Goal: Information Seeking & Learning: Find specific fact

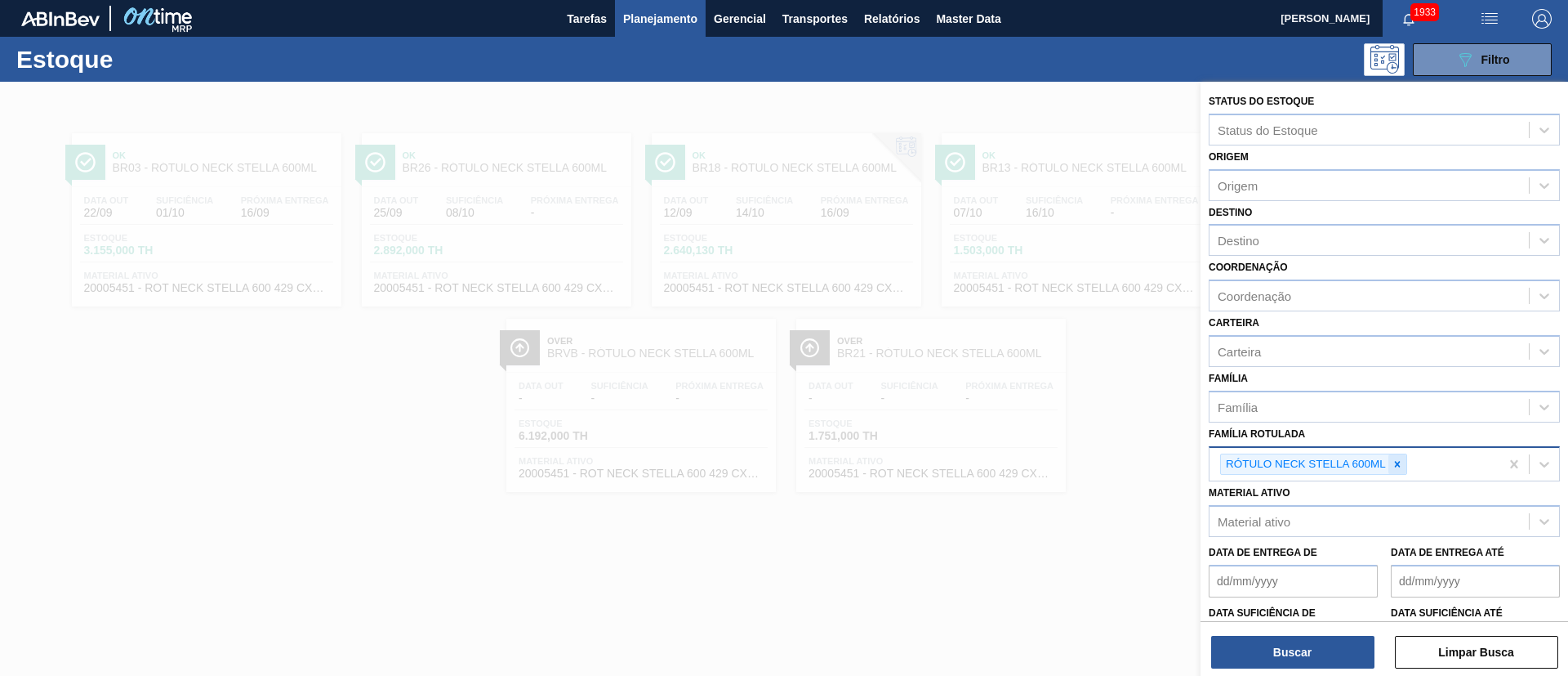
click at [1391, 455] on div at bounding box center [1397, 464] width 18 height 20
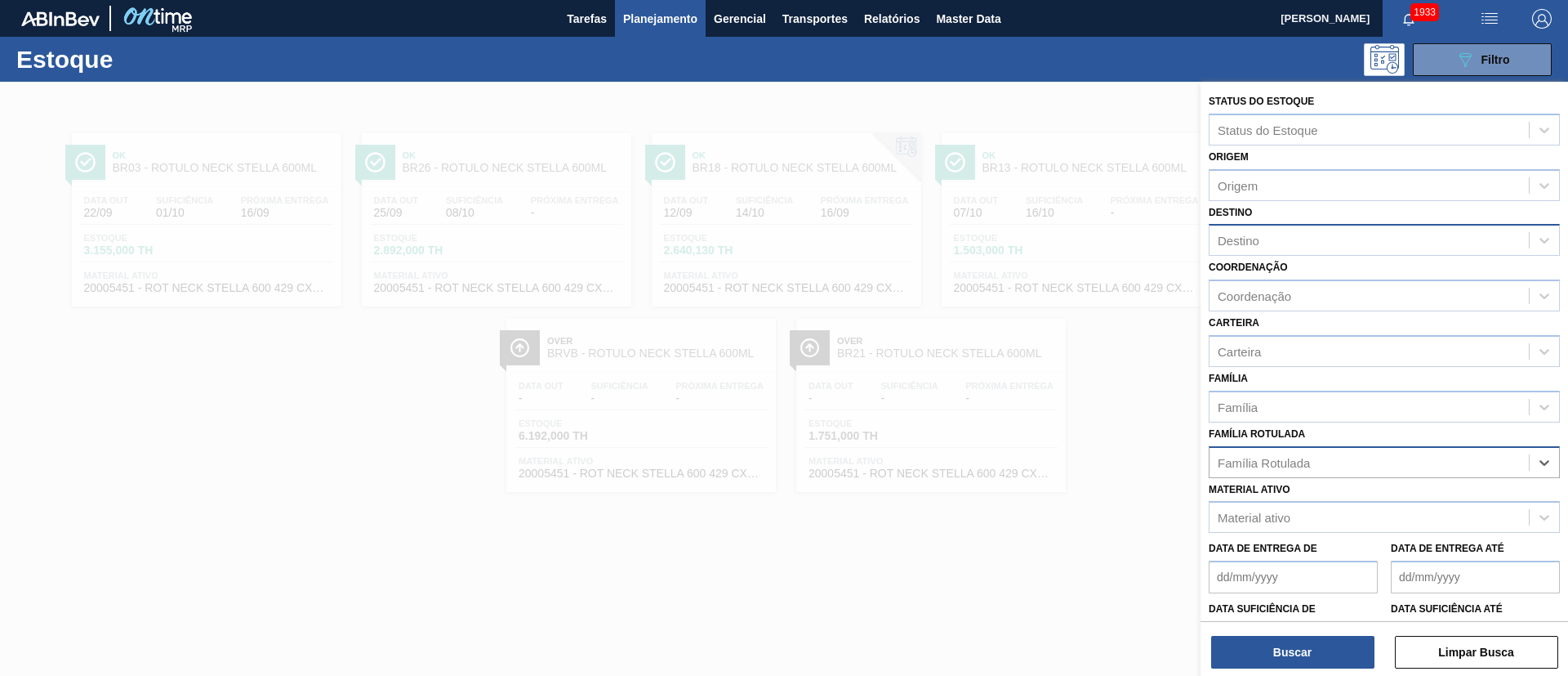
click at [1258, 237] on div "Destino" at bounding box center [1238, 241] width 42 height 14
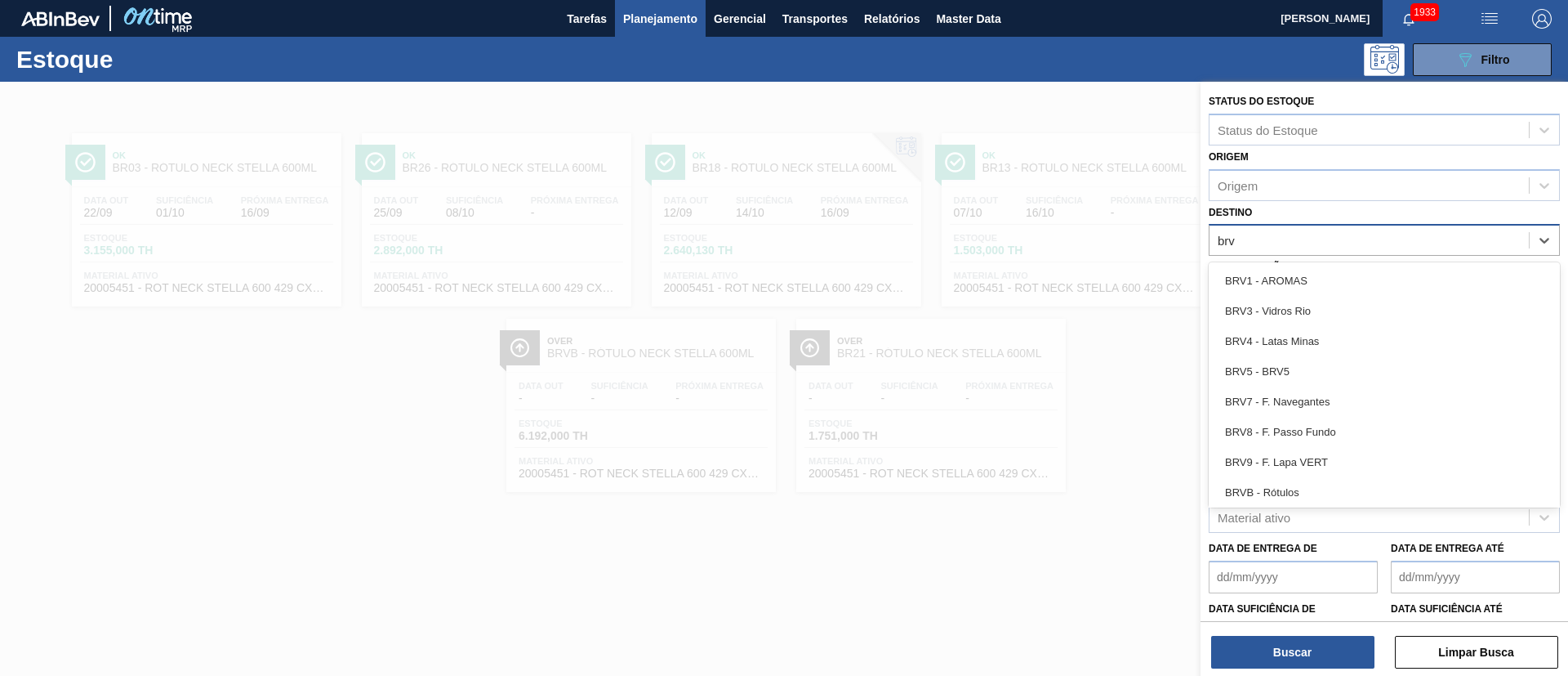
type input "brv1"
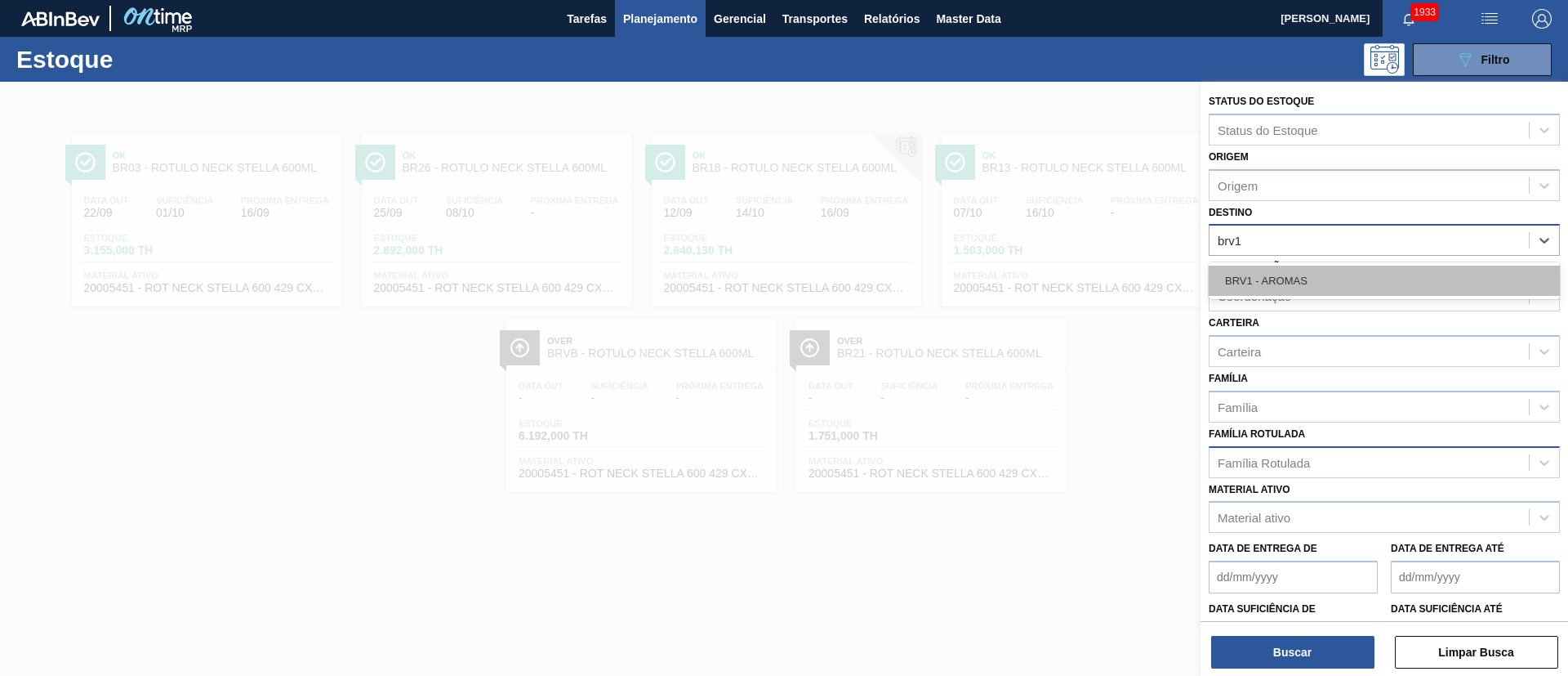
click at [1265, 280] on div "BRV1 - AROMAS" at bounding box center [1384, 281] width 351 height 30
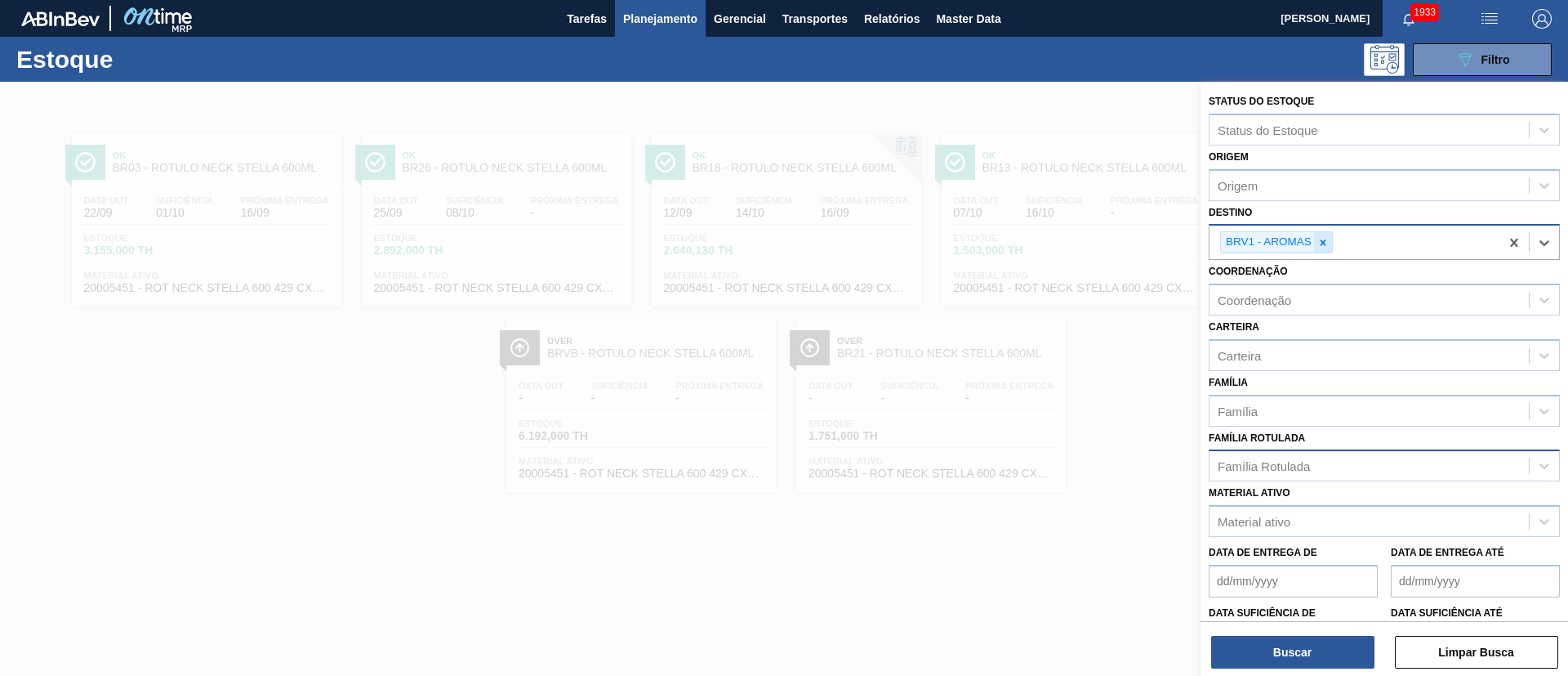
click at [1328, 246] on icon at bounding box center [1323, 242] width 12 height 12
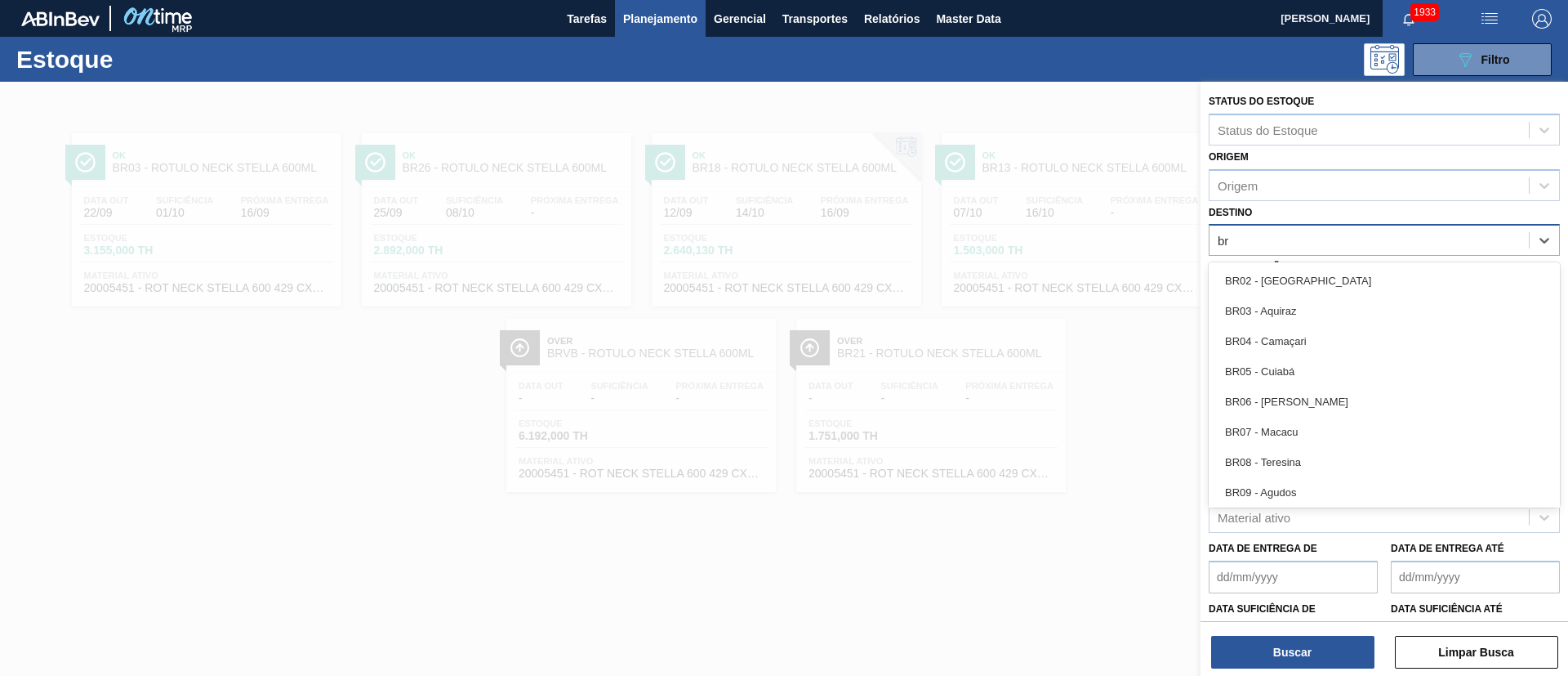
type input "brv"
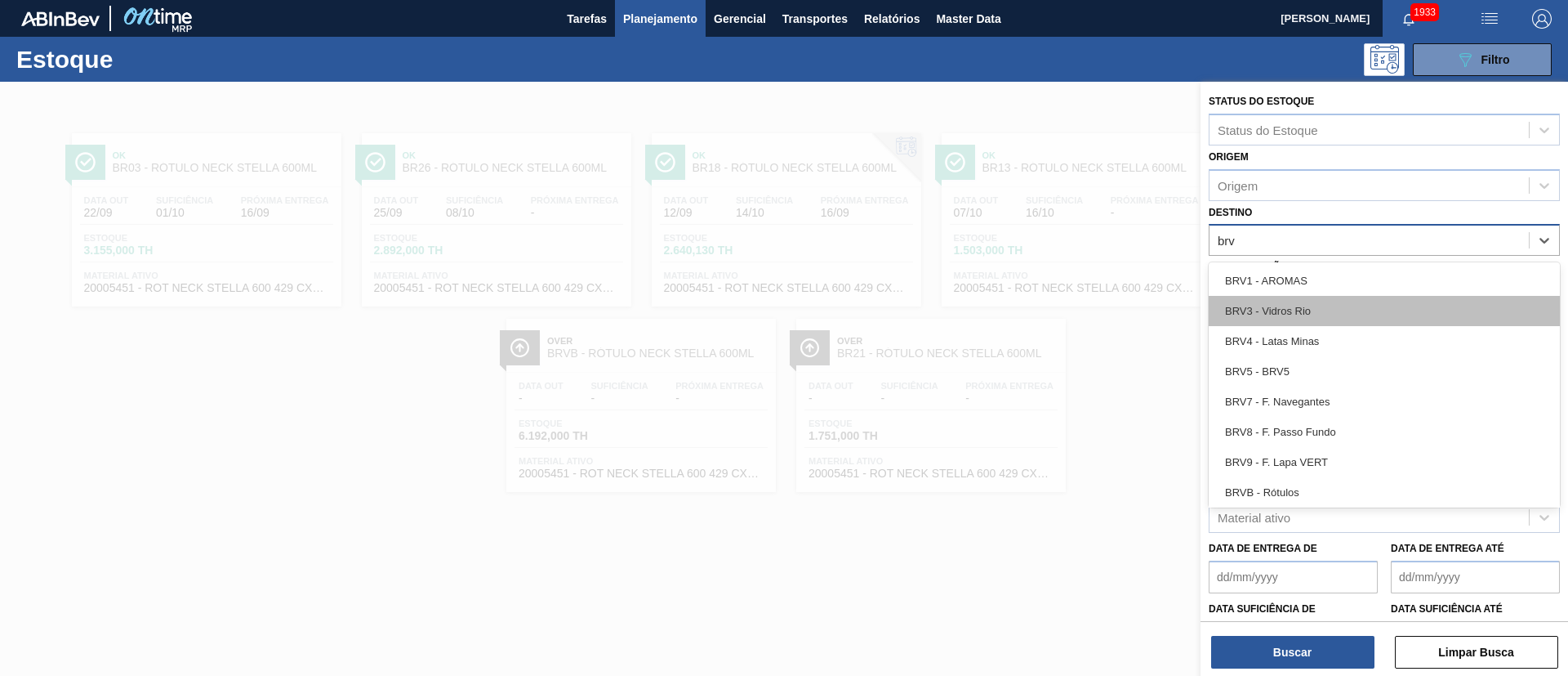
click at [1294, 307] on div "BRV3 - Vidros Rio" at bounding box center [1384, 311] width 351 height 30
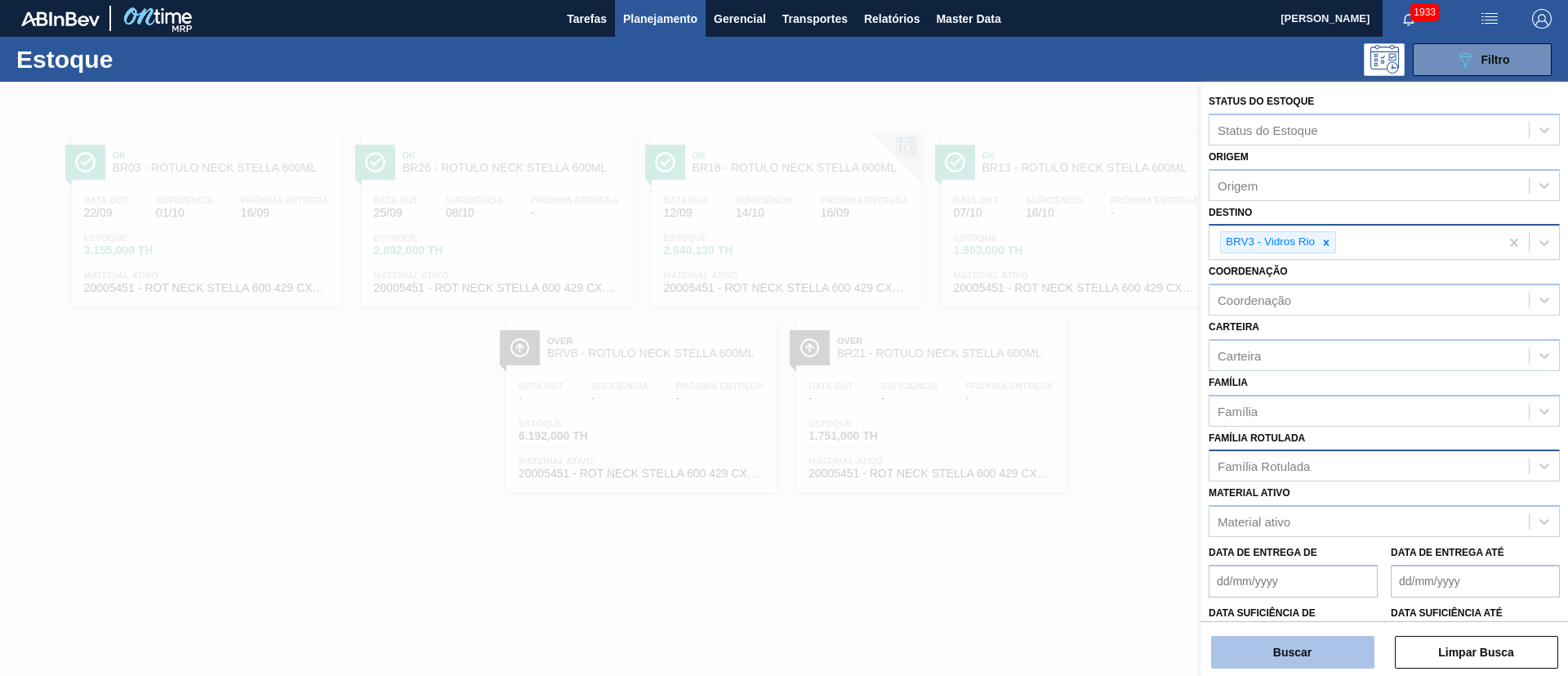
click at [1249, 649] on button "Buscar" at bounding box center [1293, 651] width 163 height 33
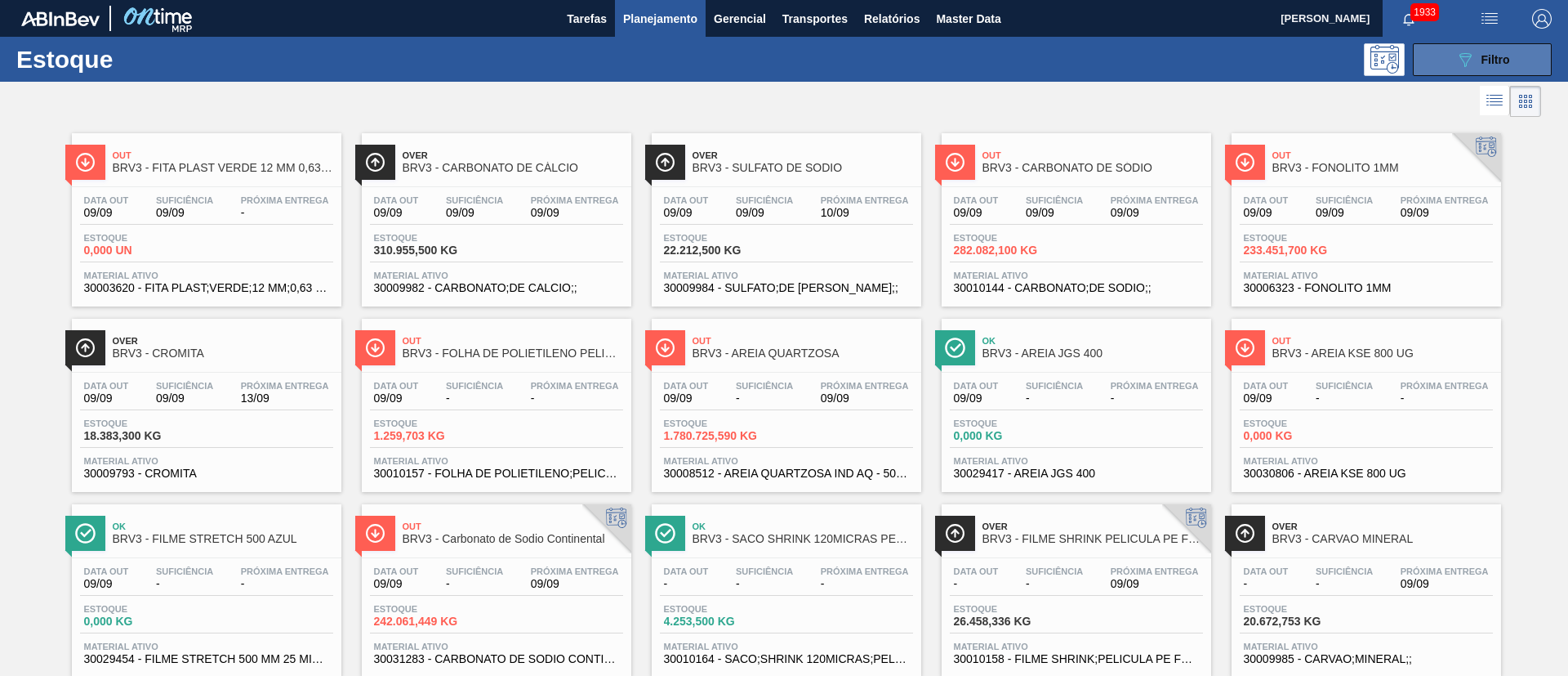
click at [1466, 58] on icon at bounding box center [1465, 60] width 12 height 14
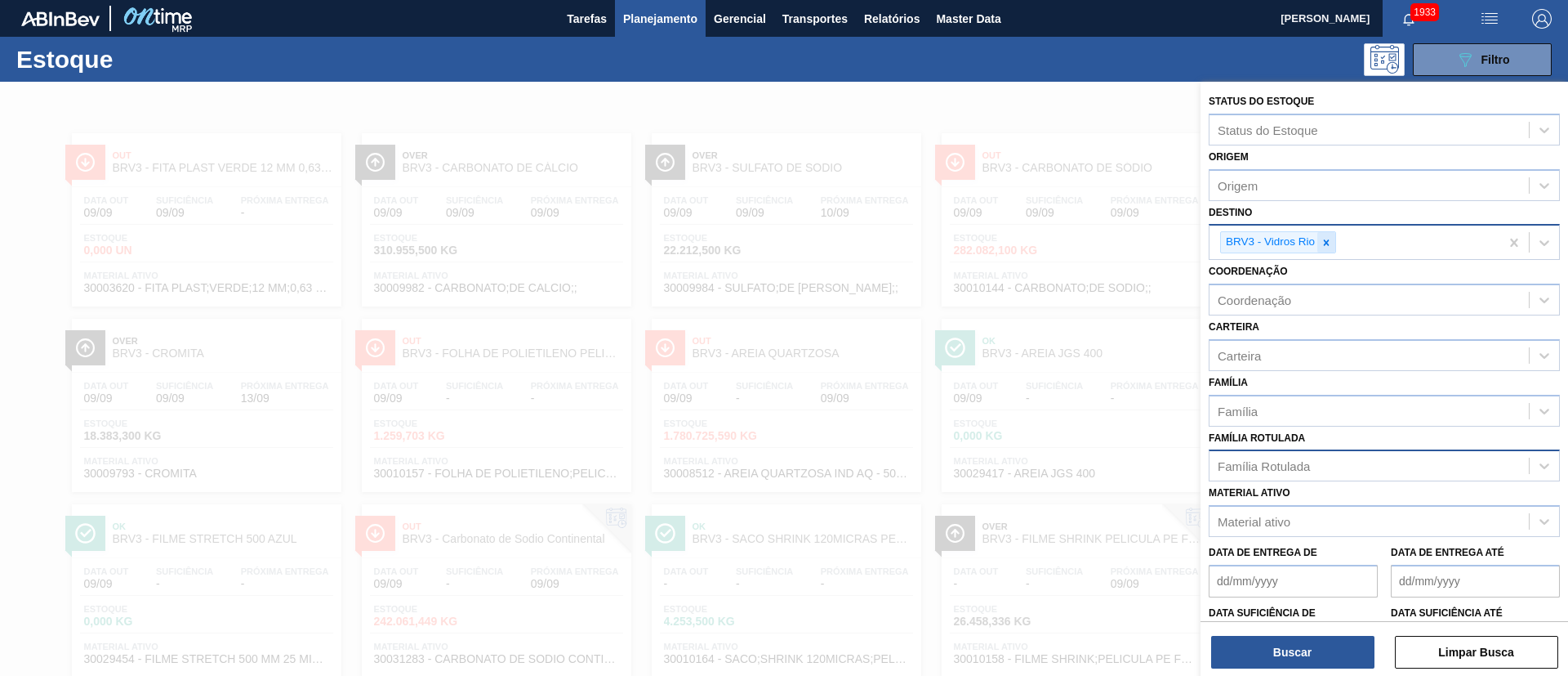
click at [1320, 239] on icon at bounding box center [1325, 242] width 12 height 12
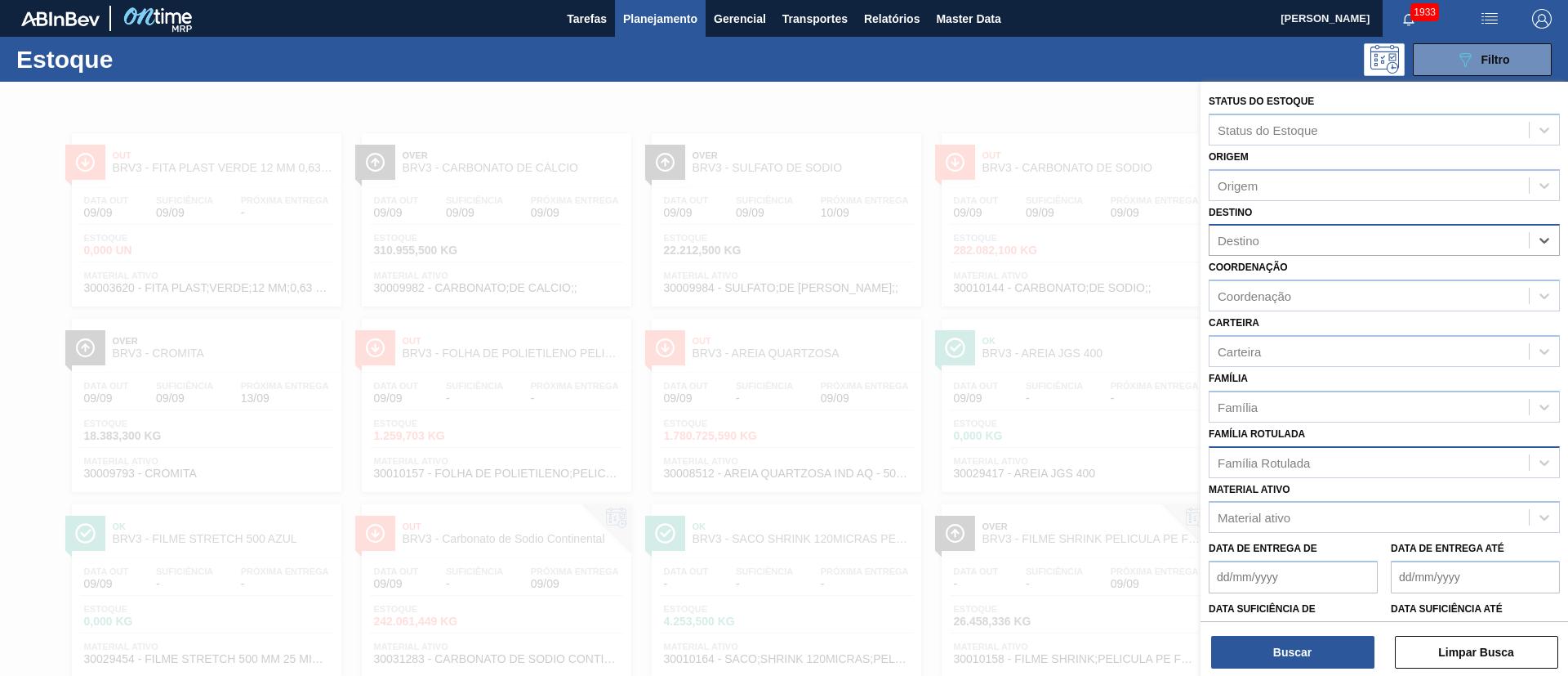
paste input "BRVC"
type input "BRVC"
click at [1288, 657] on button "Buscar" at bounding box center [1293, 651] width 163 height 33
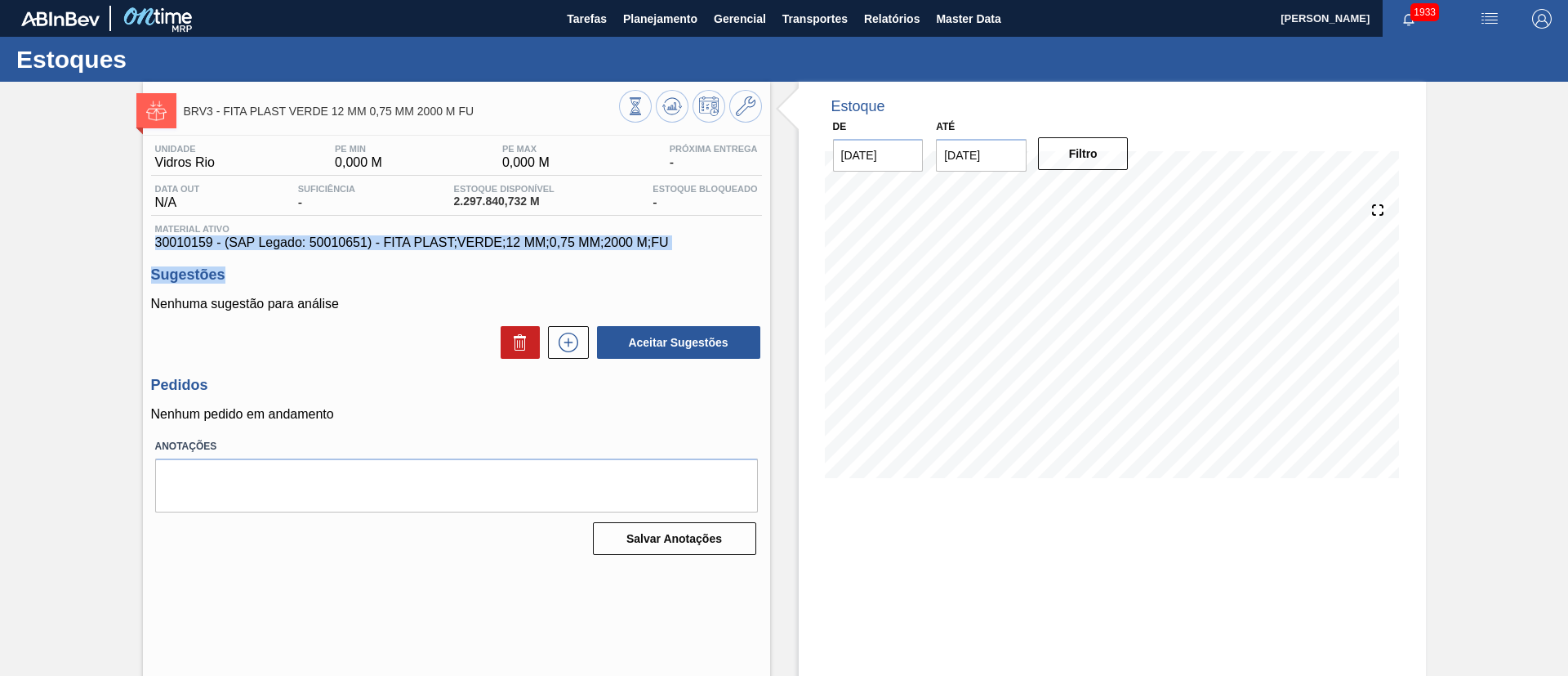
drag, startPoint x: 677, startPoint y: 252, endPoint x: 128, endPoint y: 242, distance: 549.1
click at [128, 242] on div "BRV3 - FITA PLAST VERDE 12 MM 0,75 MM 2000 M FU Unidade Vidros Rio PE MIN 0,000…" at bounding box center [784, 392] width 1568 height 621
click at [218, 269] on h3 "Sugestões" at bounding box center [457, 275] width 611 height 17
drag, startPoint x: 149, startPoint y: 240, endPoint x: 711, endPoint y: 236, distance: 562.0
click at [711, 236] on div "Unidade Vidros Rio PE MIN 0,000 M PE MAX 0,000 M Próxima Entrega - Data out N/A…" at bounding box center [456, 348] width 627 height 425
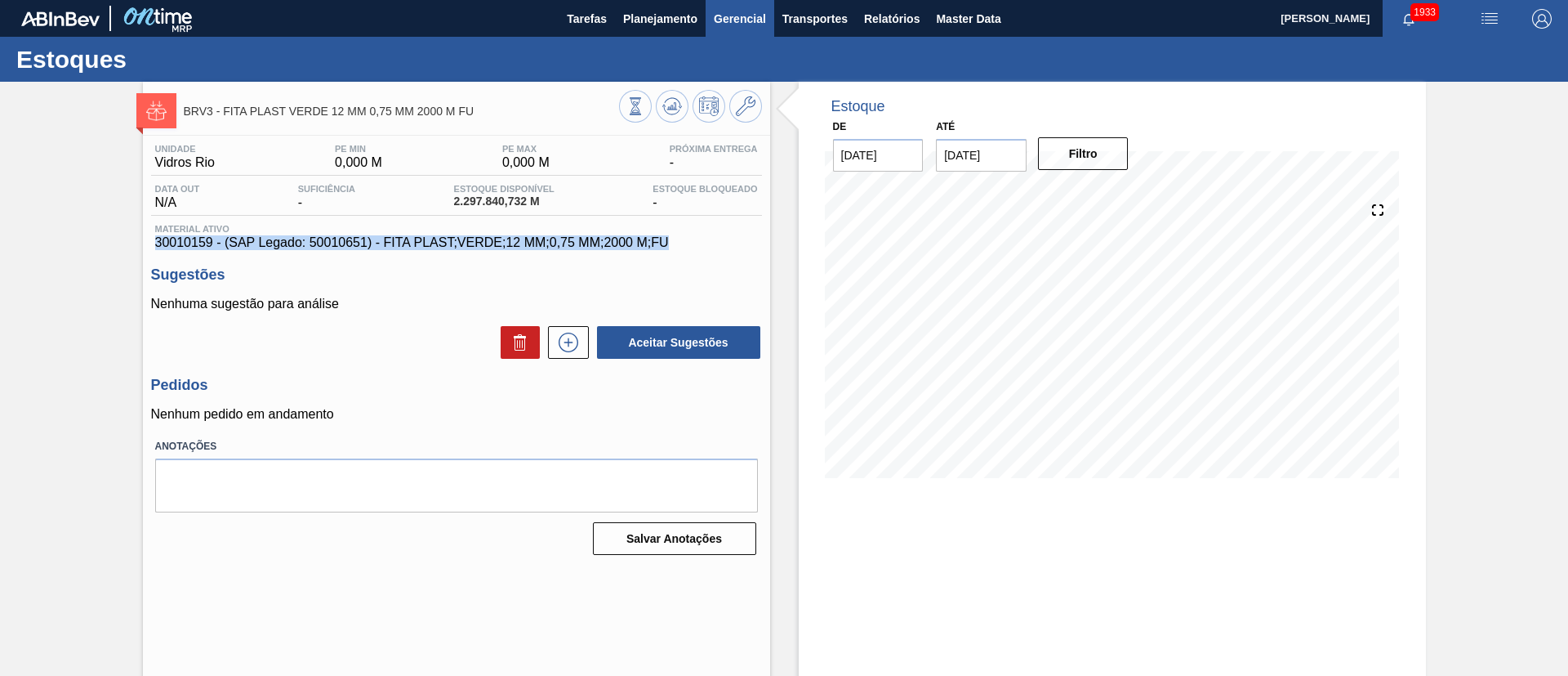
copy span "30010159 - (SAP Legado: 50010651) - FITA PLAST;VERDE;12 MM;0,75 MM;2000 M;FU"
click at [737, 102] on icon at bounding box center [745, 106] width 19 height 19
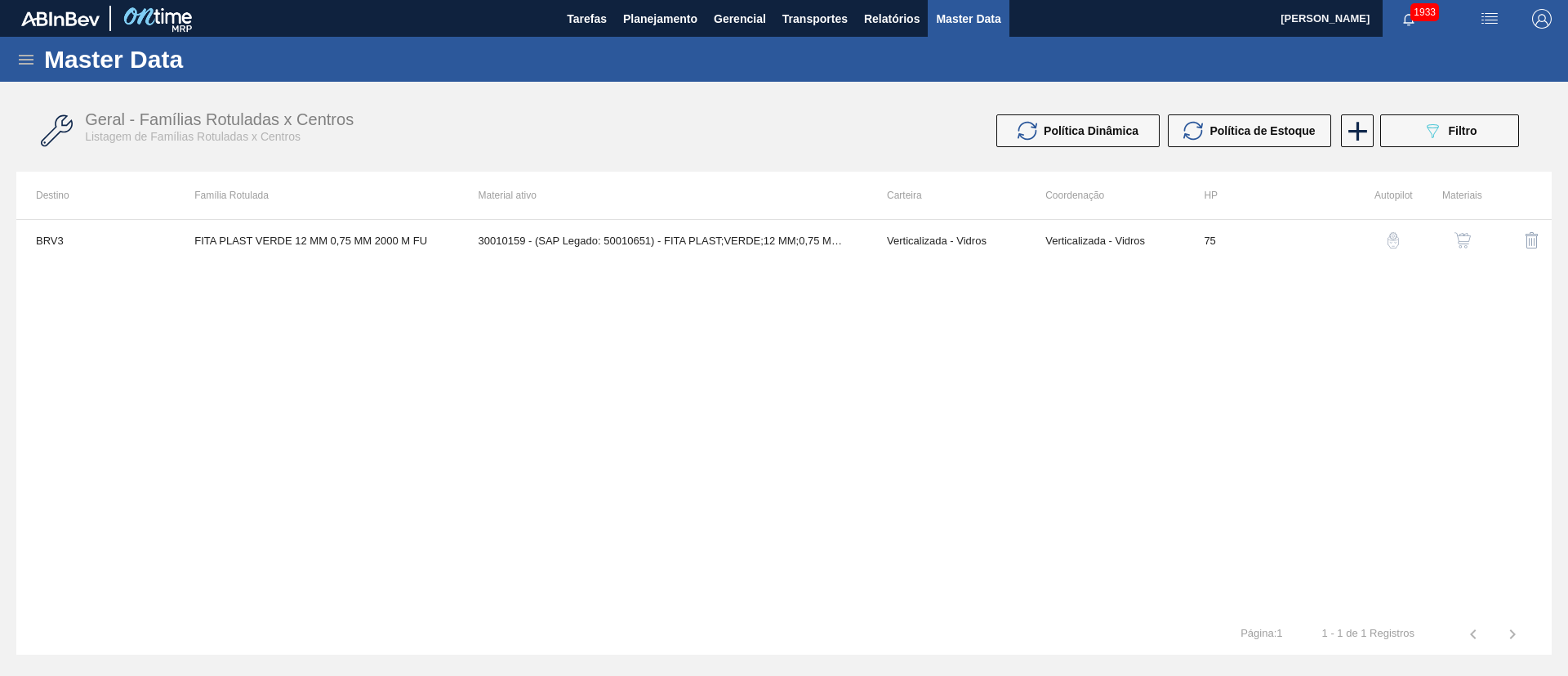
click at [1468, 234] on img "button" at bounding box center [1462, 240] width 16 height 16
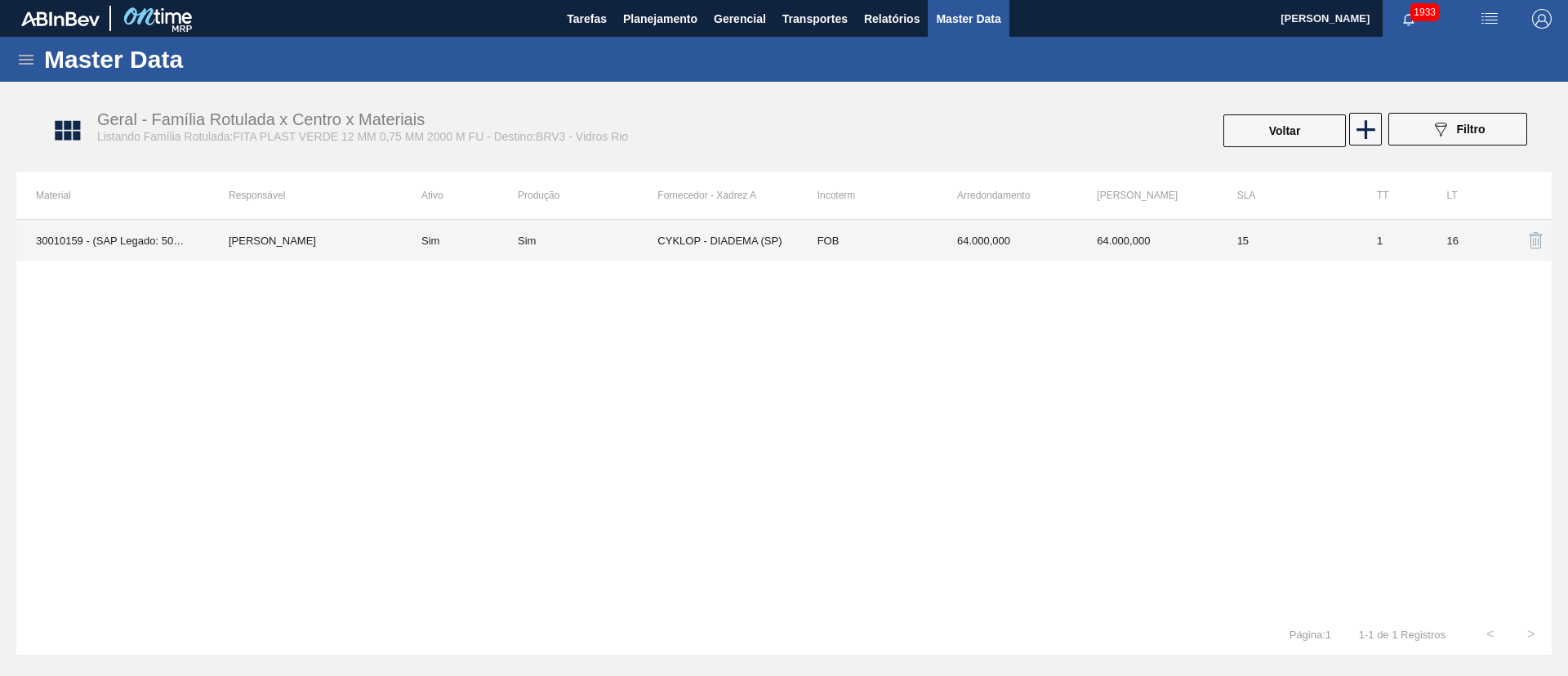
click at [622, 244] on div "Sim" at bounding box center [588, 241] width 140 height 12
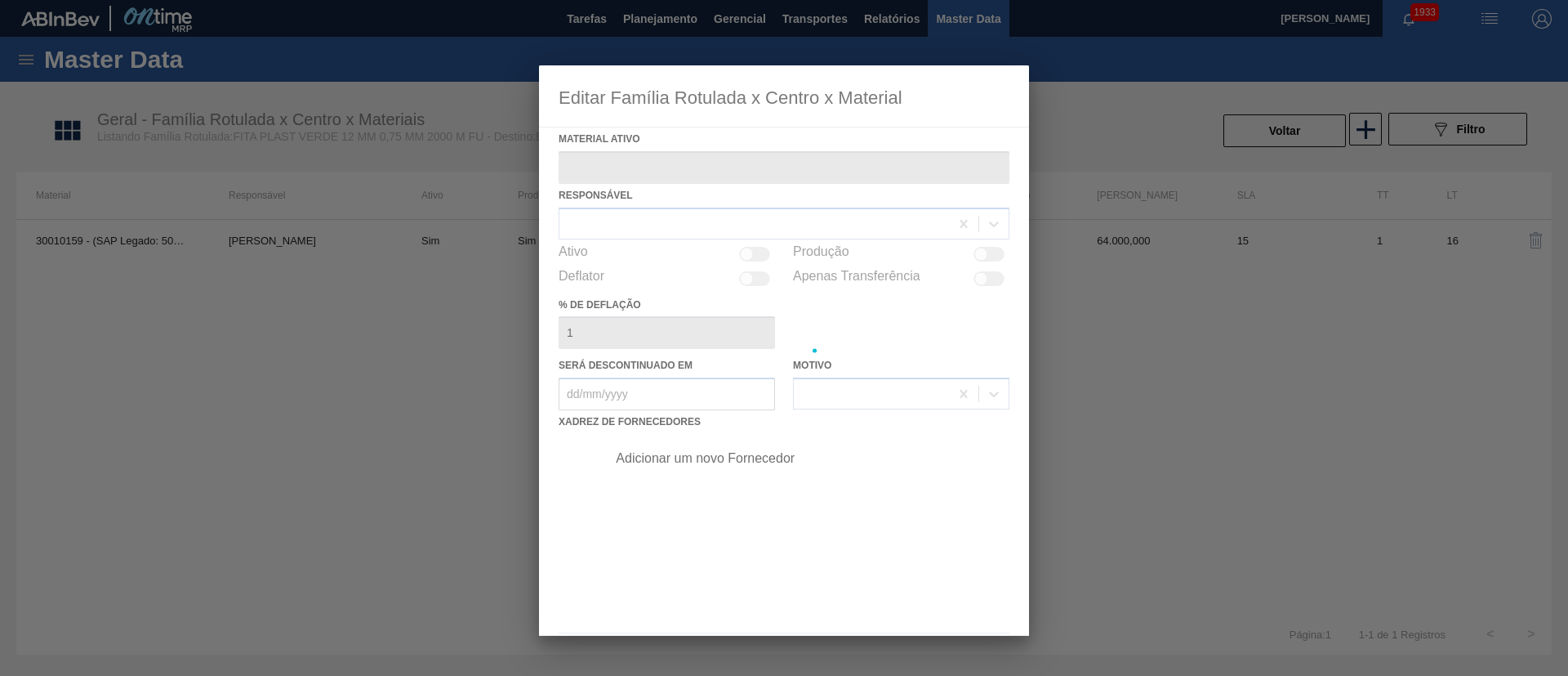
type ativo "30010159 - (SAP Legado: 50010651) - FITA PLAST;VERDE;12 MM;0,75 MM;2000 M;FU"
checkbox input "true"
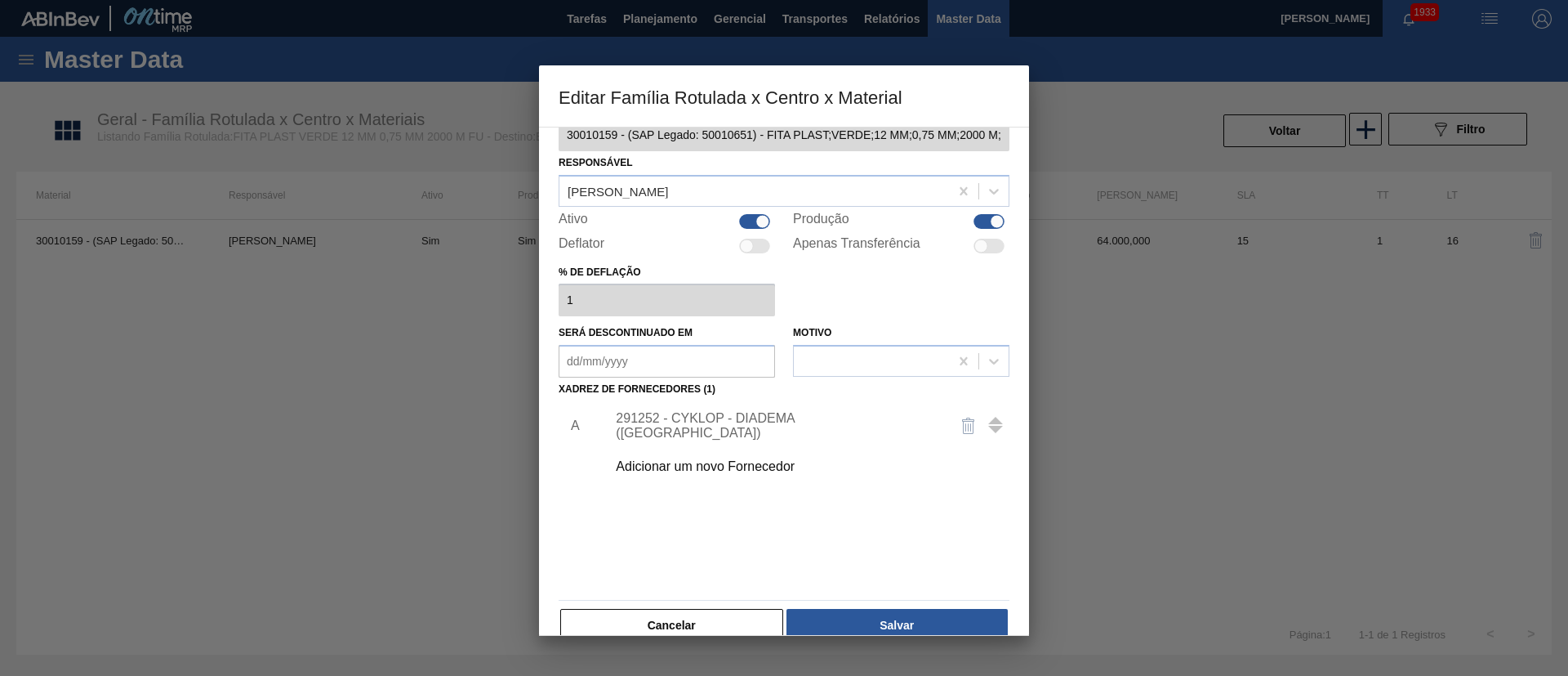
scroll to position [60, 0]
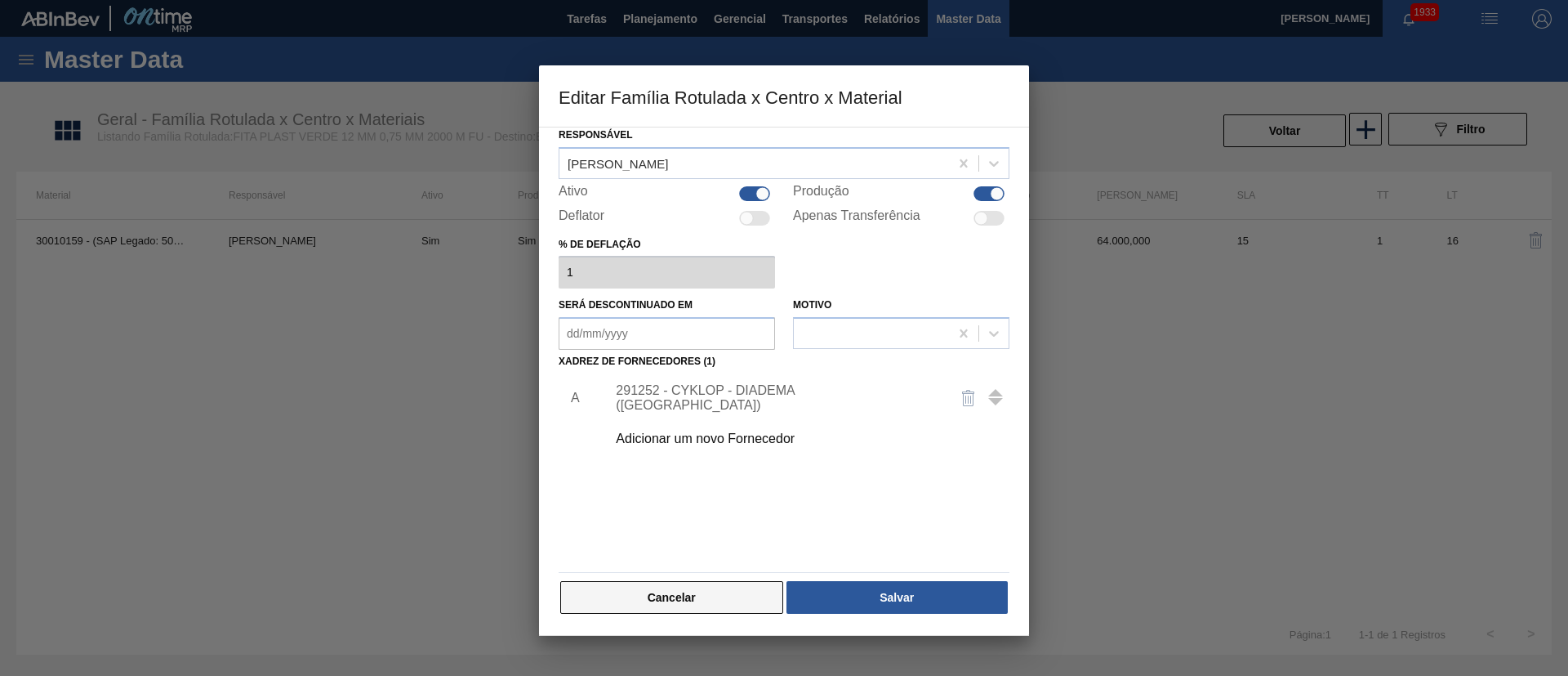
click at [651, 594] on button "Cancelar" at bounding box center [672, 597] width 223 height 33
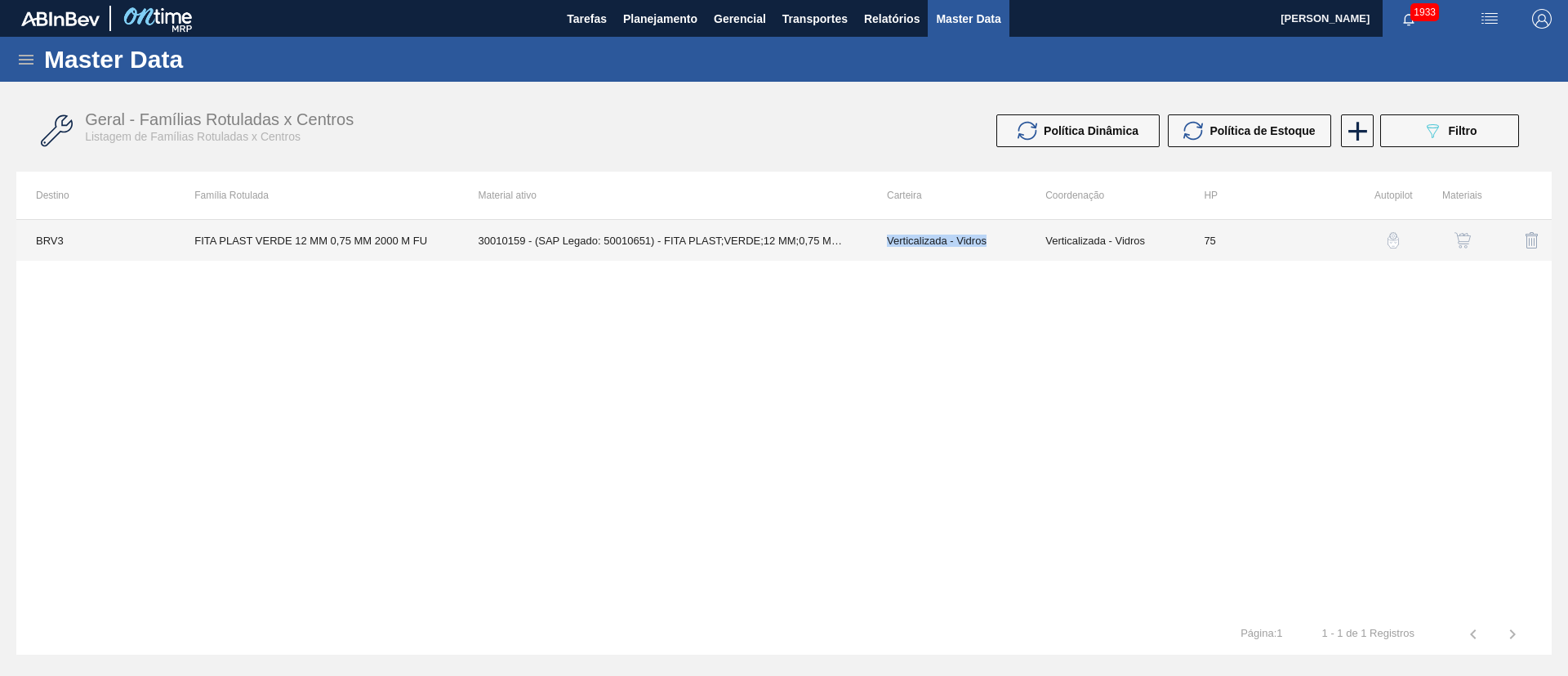
drag, startPoint x: 885, startPoint y: 243, endPoint x: 984, endPoint y: 247, distance: 99.1
click at [984, 247] on td "Verticalizada - Vidros" at bounding box center [946, 240] width 158 height 41
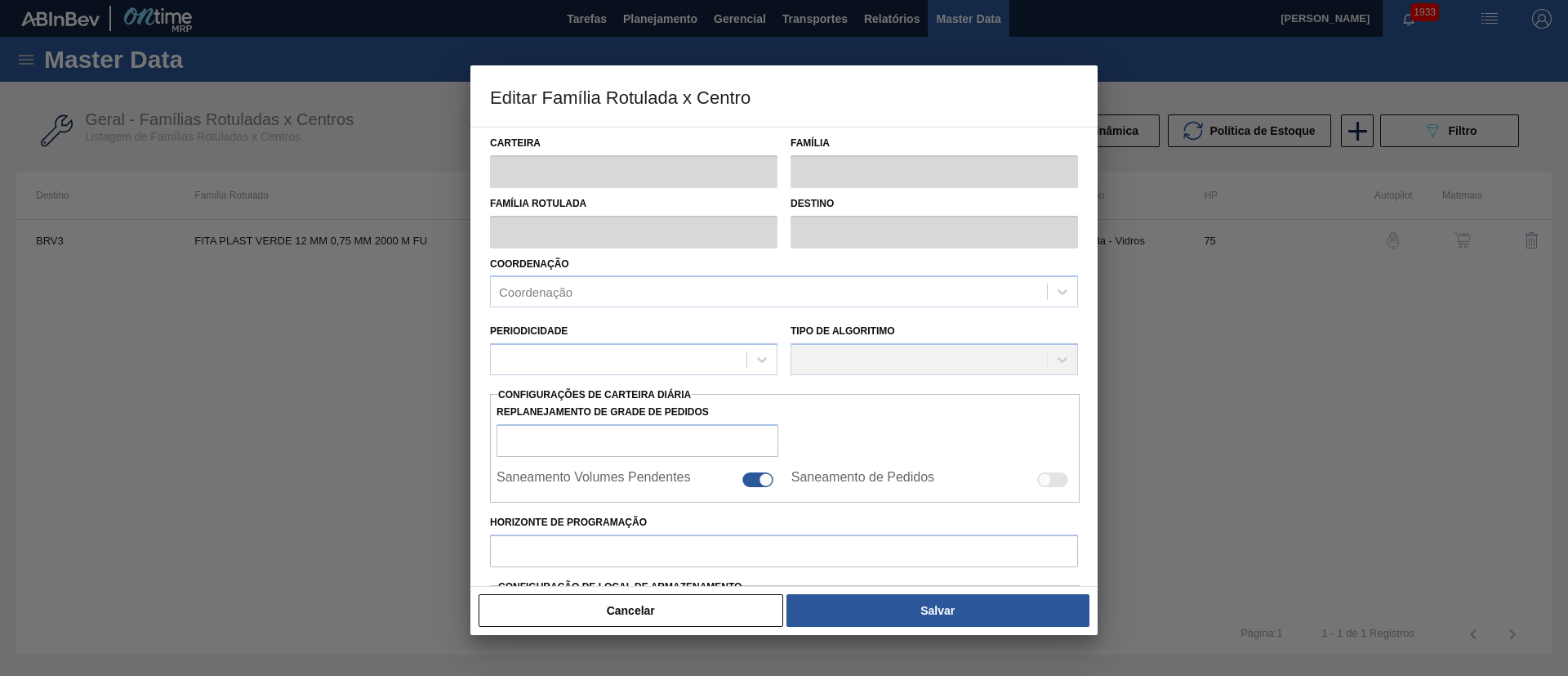
copy td "Verticalizada - Vidros"
type input "Verticalizada - Vidros"
type input "Embalagem - Vidros"
type input "FITA PLAST VERDE 12 MM 0,75 MM 2000 M FU"
type input "BRV3 - Vidros Rio"
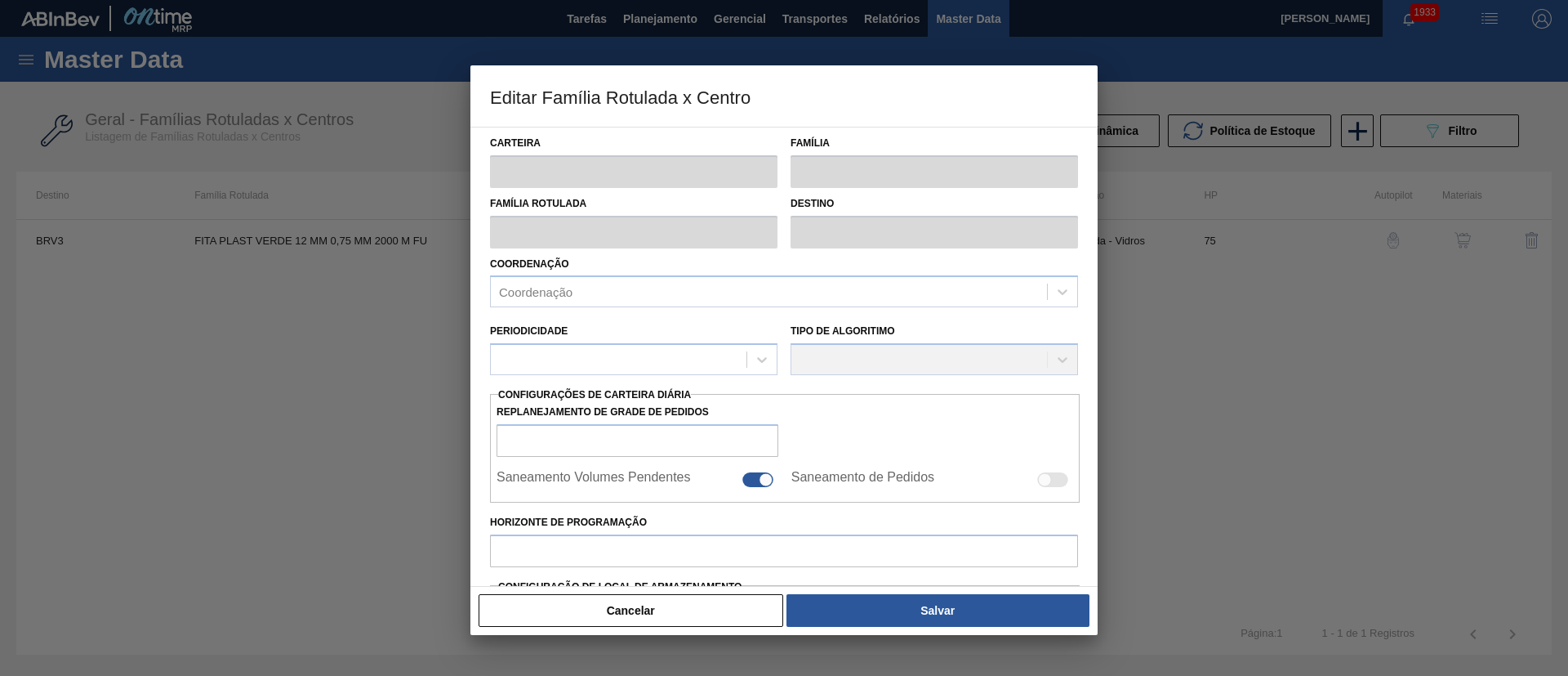
type input "75"
type input "0"
type input "100"
type input "0,000"
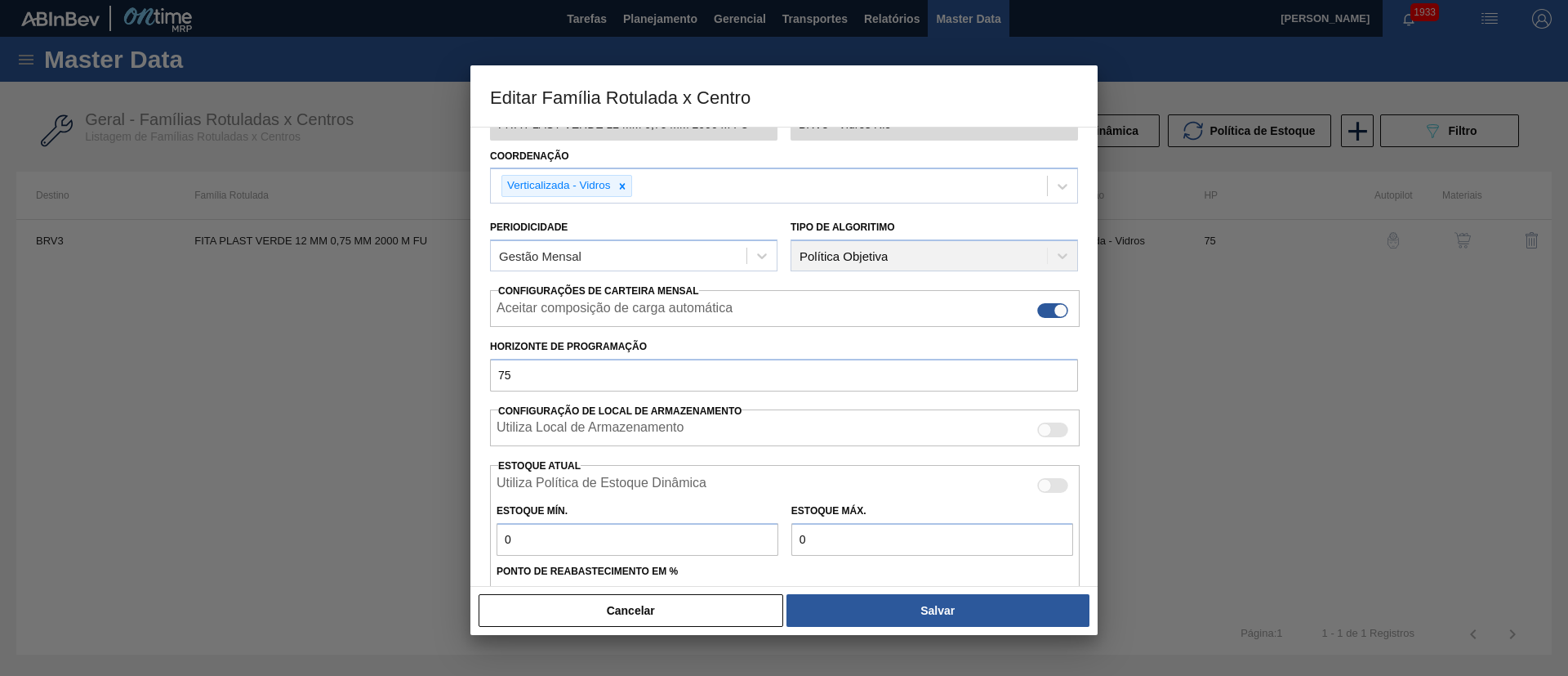
scroll to position [291, 0]
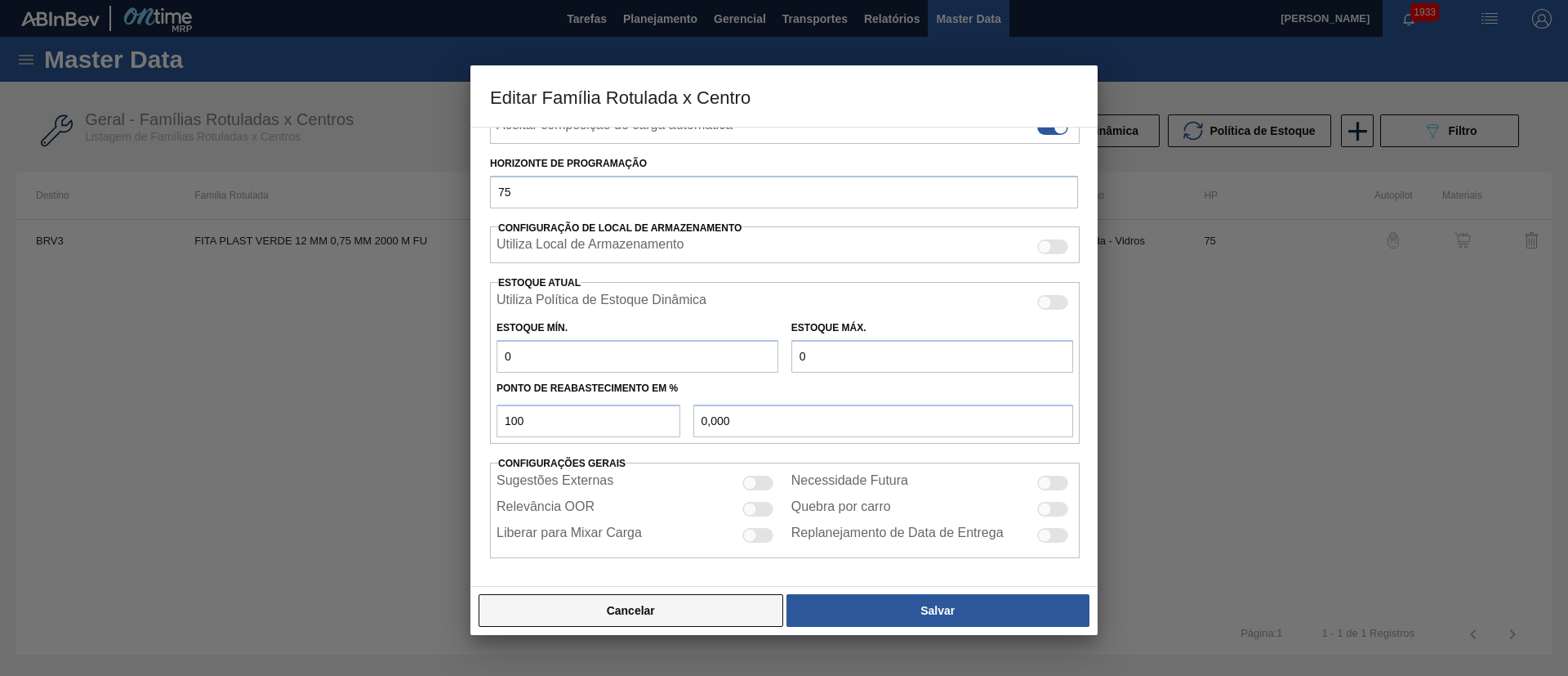
click at [630, 603] on button "Cancelar" at bounding box center [630, 610] width 305 height 33
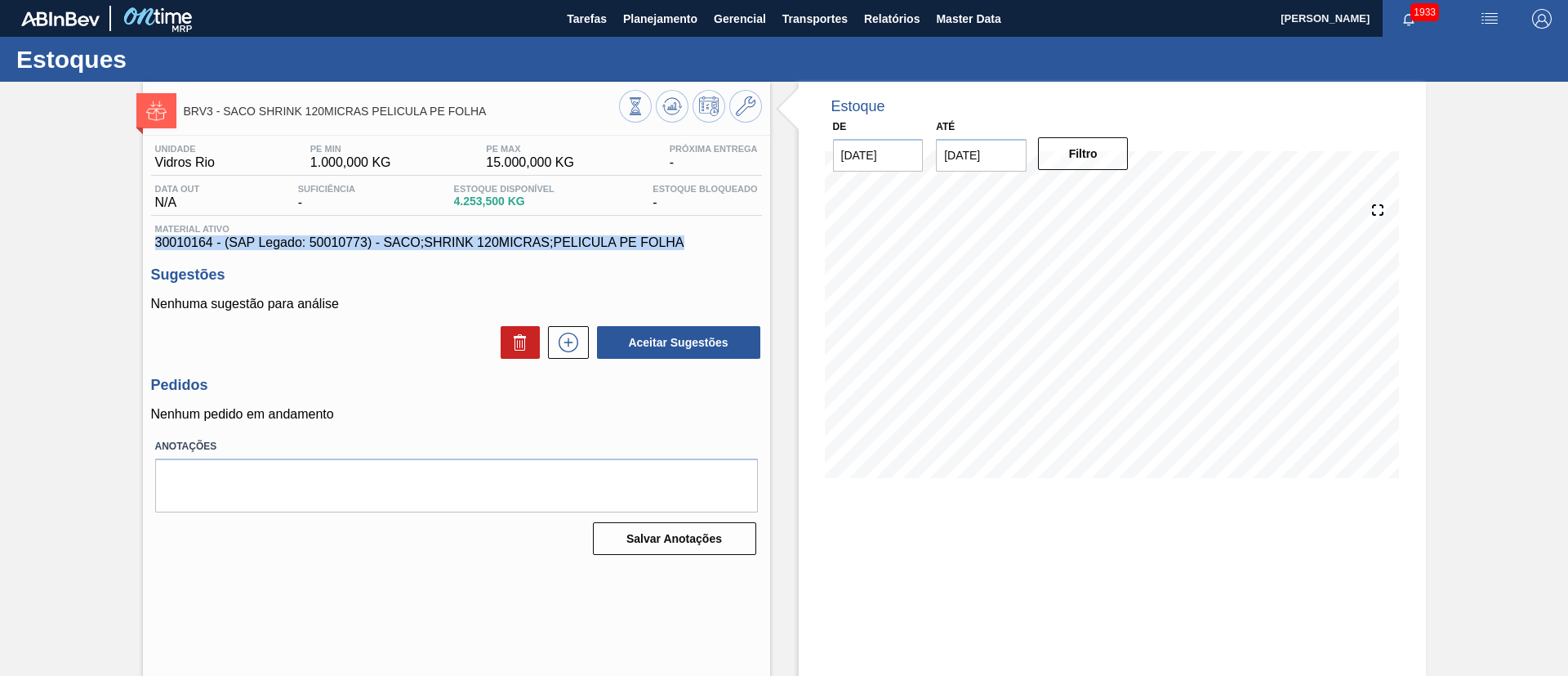
drag, startPoint x: 703, startPoint y: 243, endPoint x: 131, endPoint y: 241, distance: 572.0
click at [131, 241] on div "BRV3 - SACO SHRINK 120MICRAS PELICULA PE FOLHA Unidade Vidros Rio PE MIN 1.000,…" at bounding box center [784, 392] width 1568 height 621
copy span "30010164 - (SAP Legado: 50010773) - SACO;SHRINK 120MICRAS;PELICULA PE FOLHA"
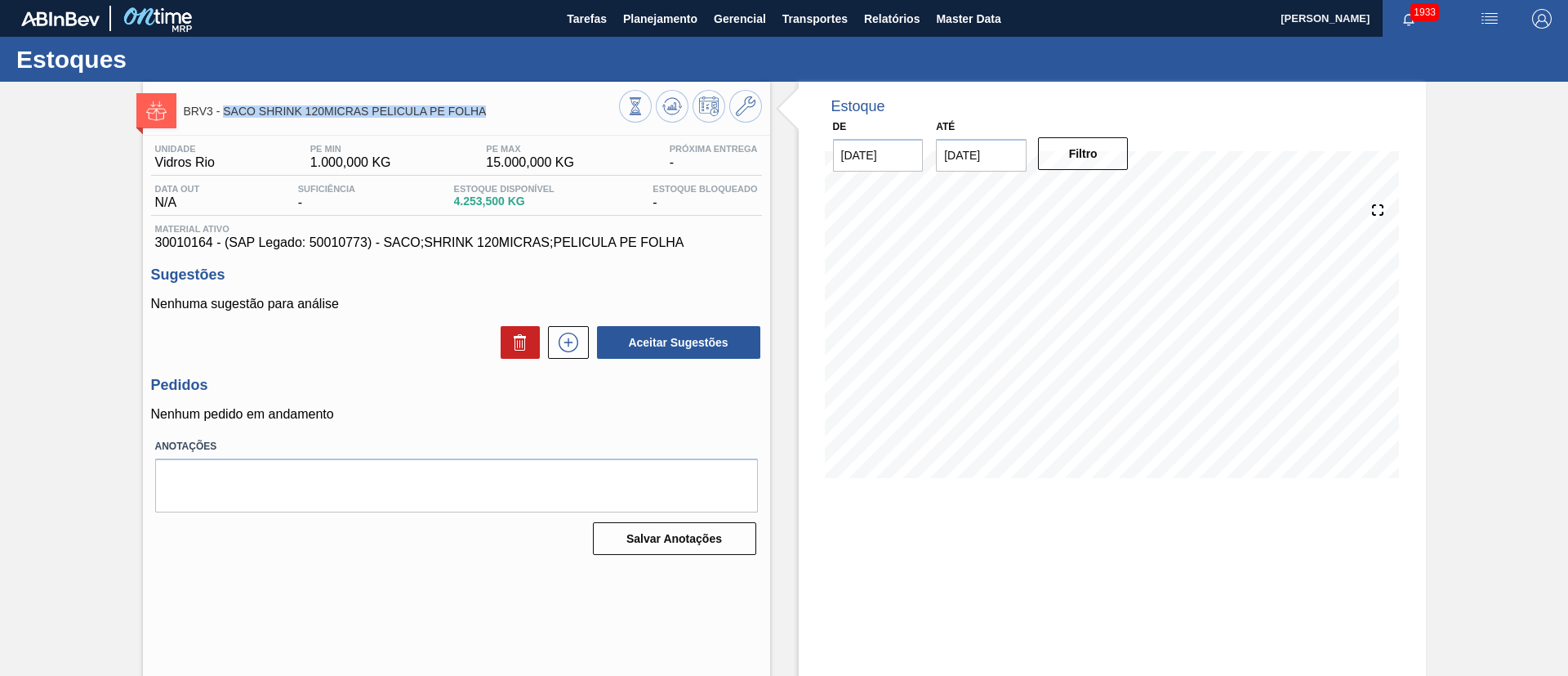
drag, startPoint x: 225, startPoint y: 113, endPoint x: 508, endPoint y: 114, distance: 283.0
click at [508, 114] on span "BRV3 - SACO SHRINK 120MICRAS PELICULA PE FOLHA" at bounding box center [401, 112] width 436 height 12
copy span "SACO SHRINK 120MICRAS PELICULA PE FOLHA"
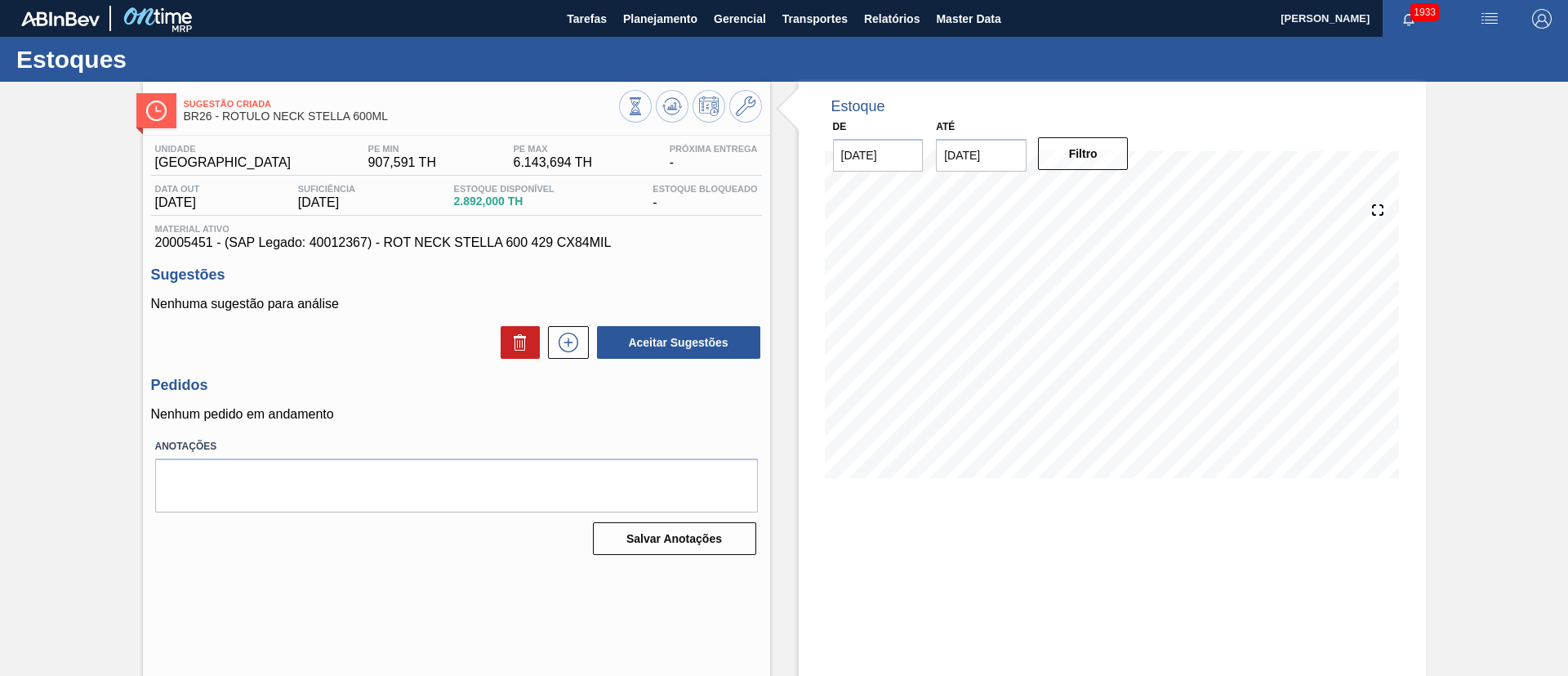
scroll to position [27, 0]
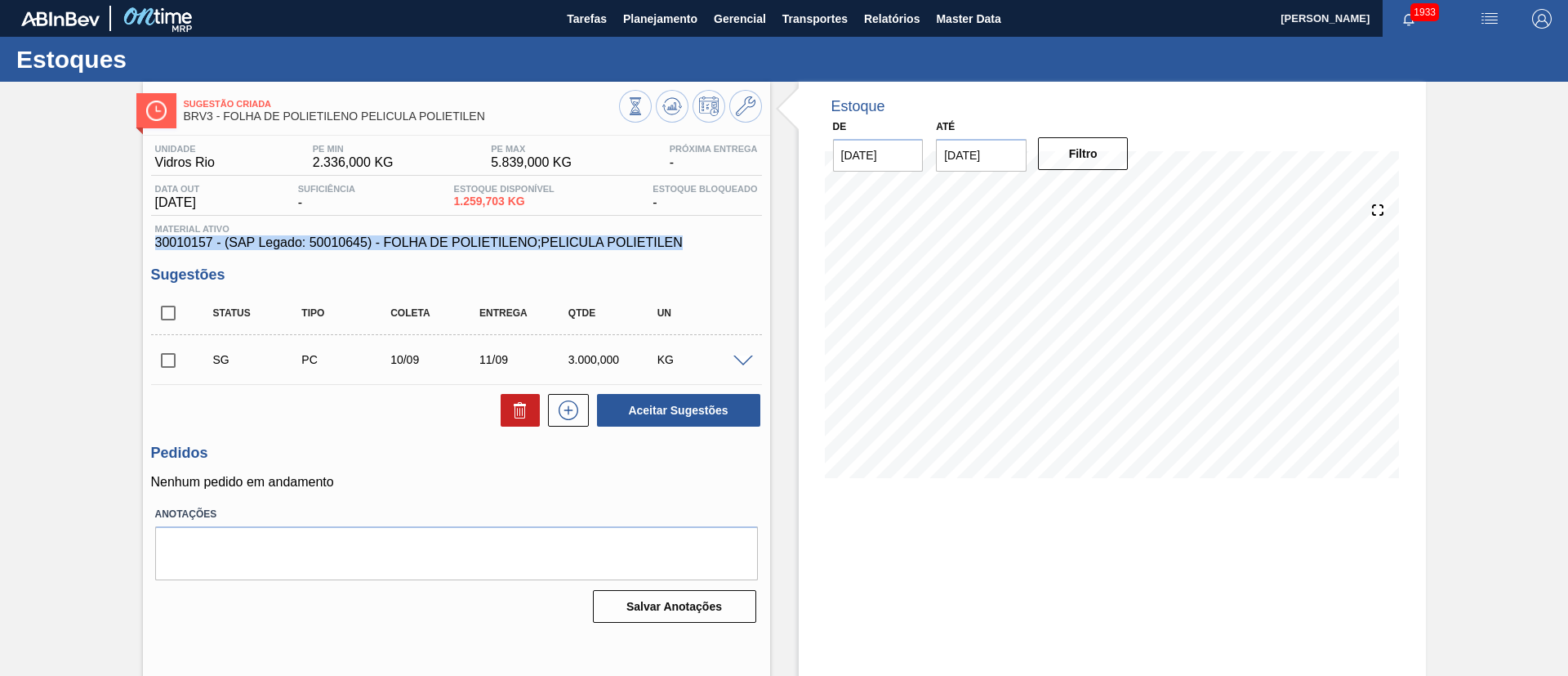
drag, startPoint x: 690, startPoint y: 245, endPoint x: 132, endPoint y: 237, distance: 558.1
click at [132, 237] on div "Sugestão Criada BRV3 - FOLHA DE POLIETILENO PELICULA POLIETILEN Unidade Vidros …" at bounding box center [784, 392] width 1568 height 621
copy span "30010157 - (SAP Legado: 50010645) - FOLHA DE POLIETILENO;PELICULA POLIETILEN"
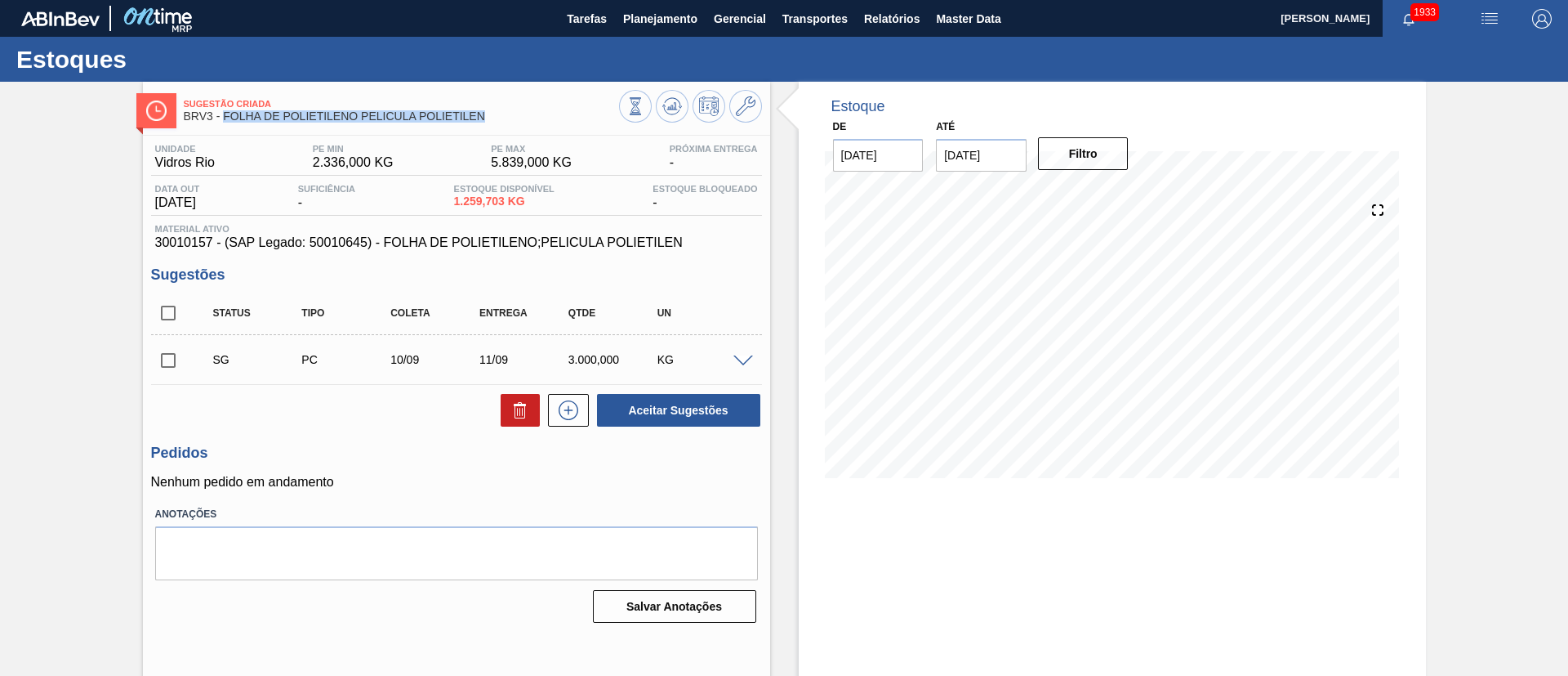
drag, startPoint x: 226, startPoint y: 116, endPoint x: 510, endPoint y: 116, distance: 284.0
click at [510, 116] on span "BRV3 - FOLHA DE POLIETILENO PELICULA POLIETILEN" at bounding box center [401, 116] width 436 height 12
copy span "FOLHA DE POLIETILENO PELICULA POLIETILEN"
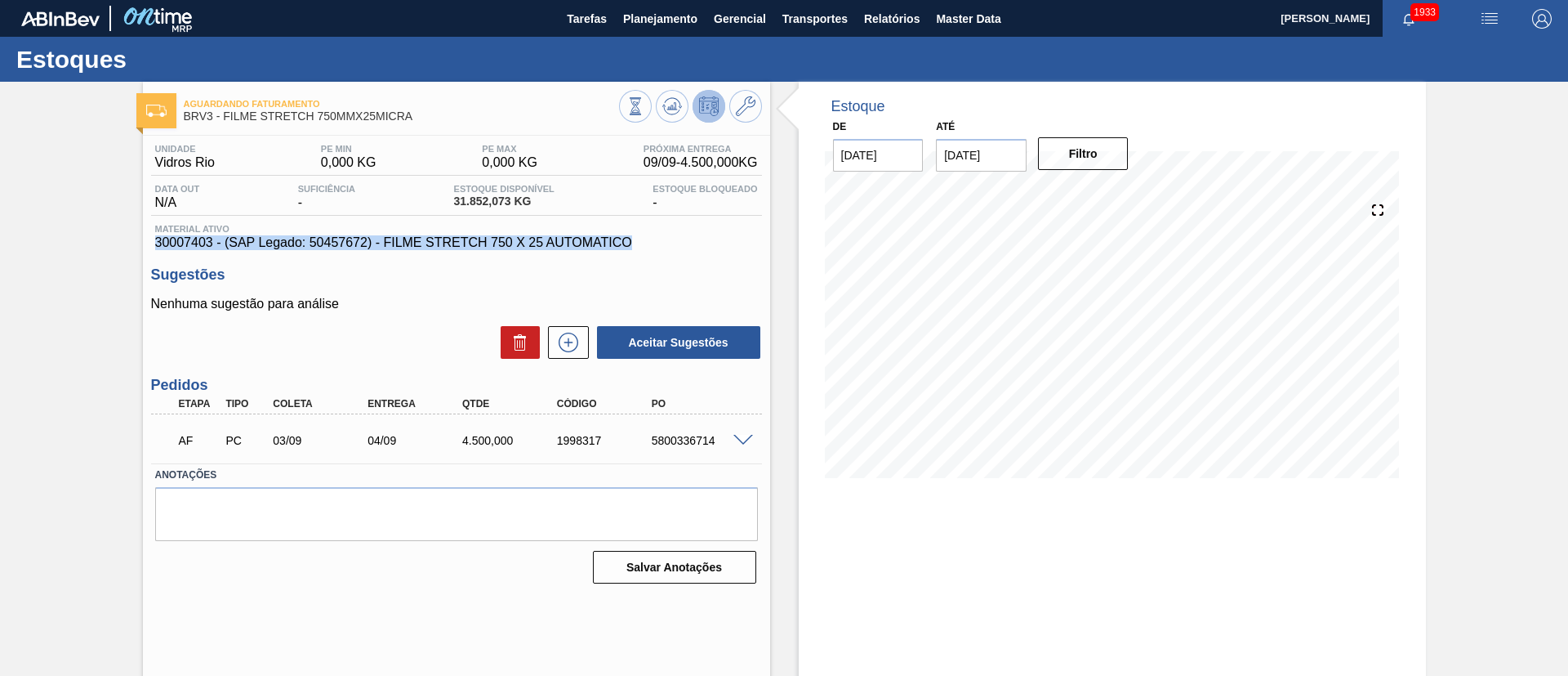
drag, startPoint x: 655, startPoint y: 244, endPoint x: 128, endPoint y: 243, distance: 527.0
click at [128, 243] on div "Aguardando Faturamento BRV3 - FILME STRETCH 750MMX25MICRA Unidade Vidros Rio PE…" at bounding box center [784, 392] width 1568 height 621
copy span "30007403 - (SAP Legado: 50457672) - FILME STRETCH 750 X 25 AUTOMATICO"
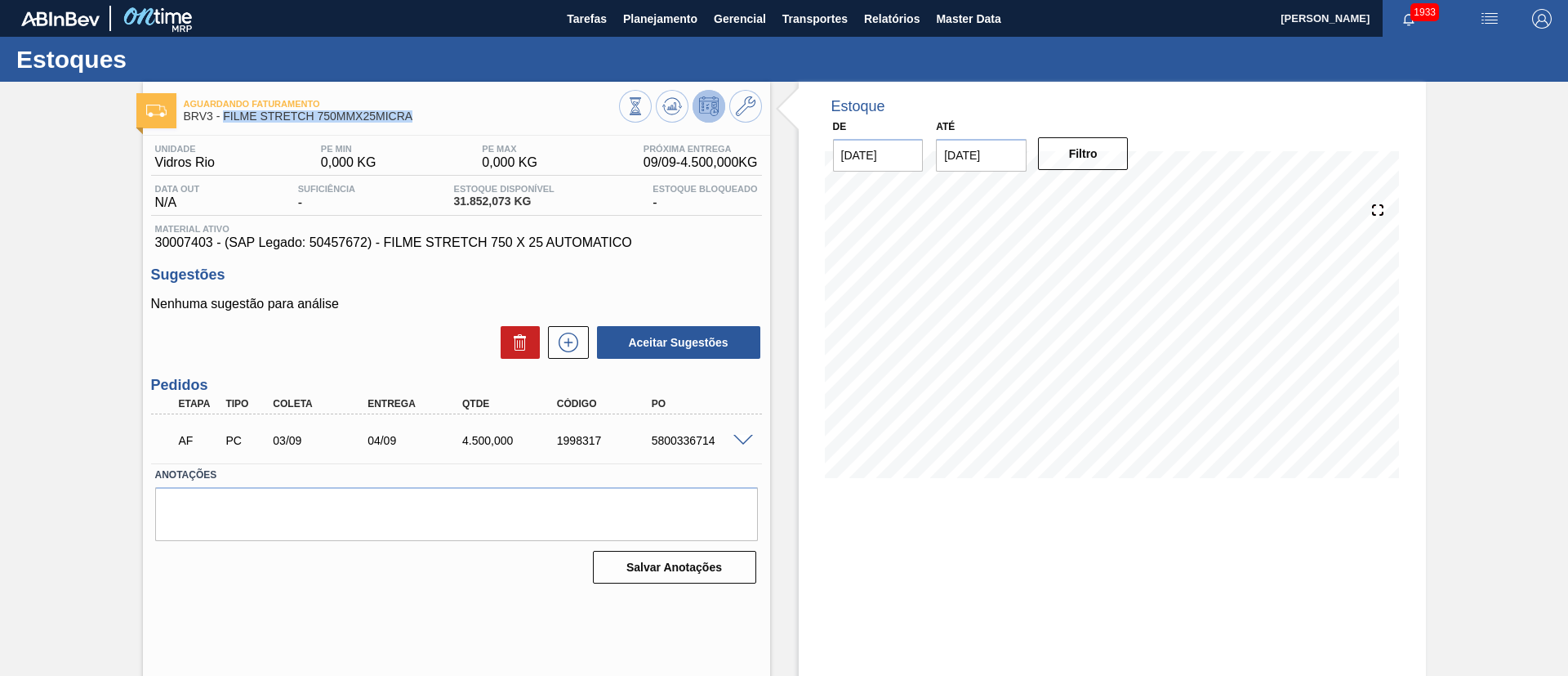
drag, startPoint x: 226, startPoint y: 120, endPoint x: 449, endPoint y: 117, distance: 223.0
click at [449, 117] on span "BRV3 - FILME STRETCH 750MMX25MICRA" at bounding box center [401, 116] width 436 height 12
copy span "FILME STRETCH 750MMX25MICRA"
